Goal: Find specific page/section: Find specific page/section

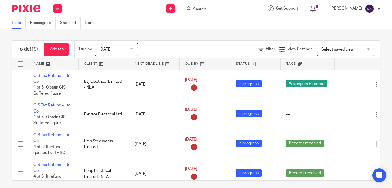
click at [208, 11] on input "Search" at bounding box center [219, 9] width 52 height 5
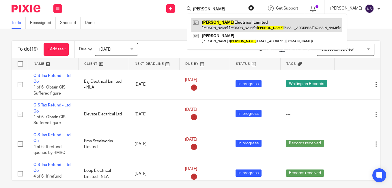
type input "[PERSON_NAME]"
click at [219, 27] on link at bounding box center [266, 24] width 151 height 13
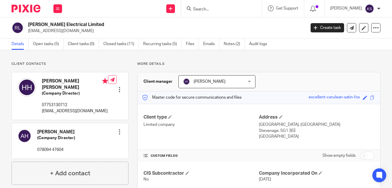
scroll to position [87, 0]
